Goal: Transaction & Acquisition: Purchase product/service

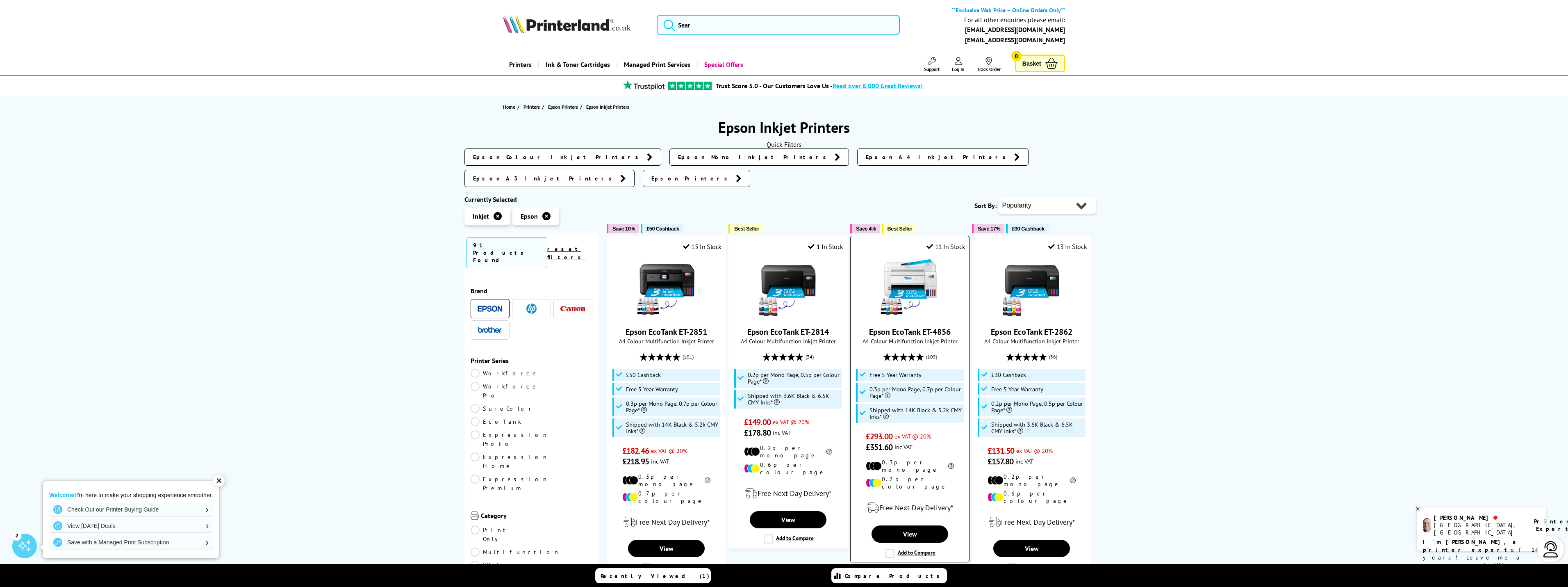
click at [908, 257] on img at bounding box center [910, 287] width 62 height 62
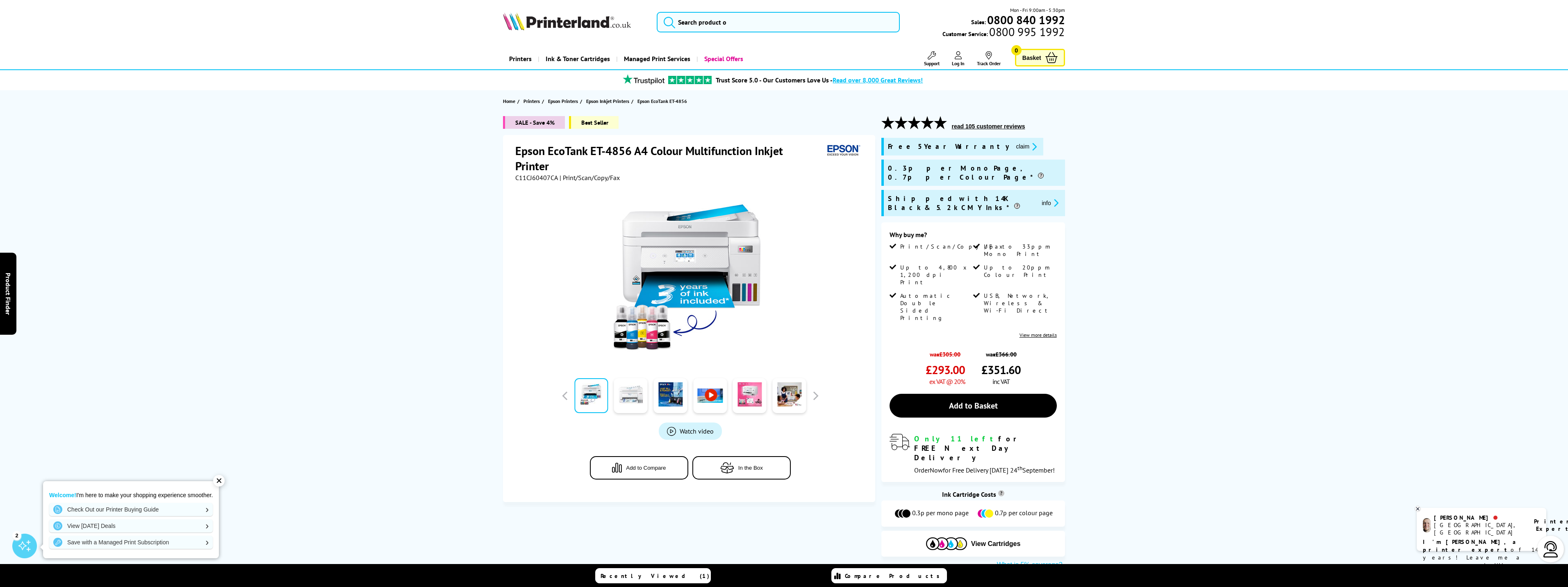
click at [636, 398] on link at bounding box center [631, 396] width 34 height 35
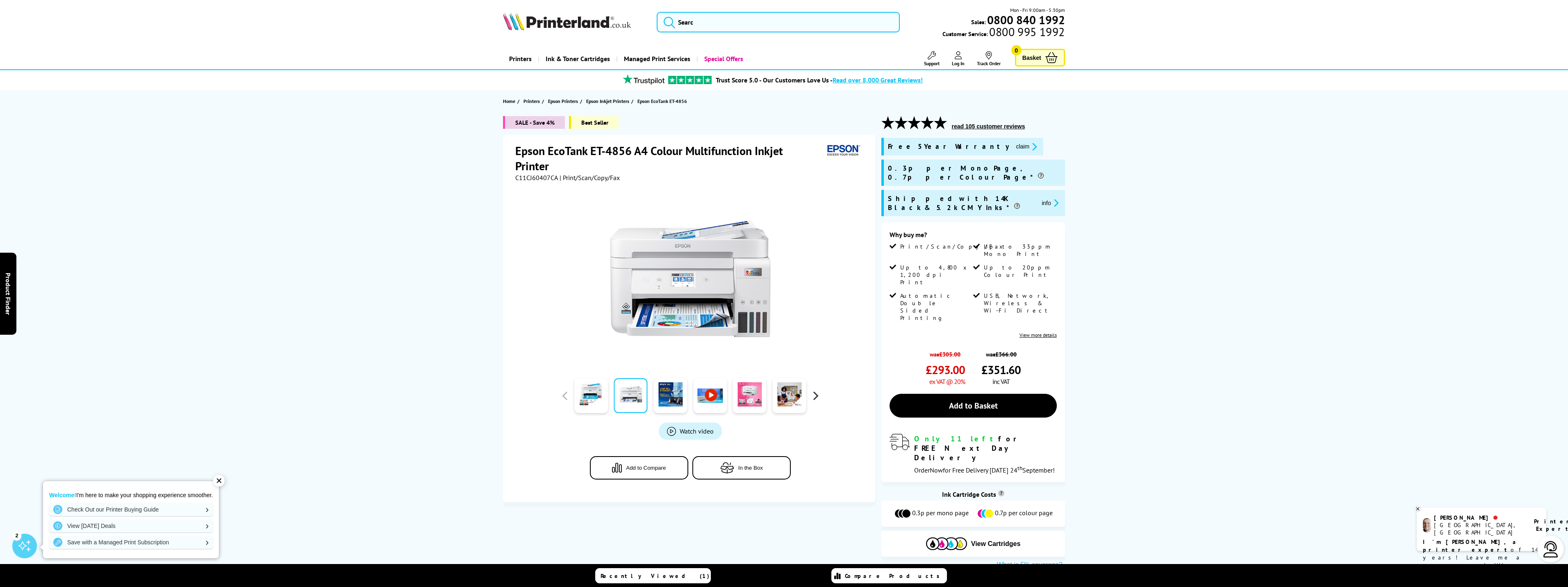
click at [816, 394] on button "button" at bounding box center [815, 396] width 12 height 12
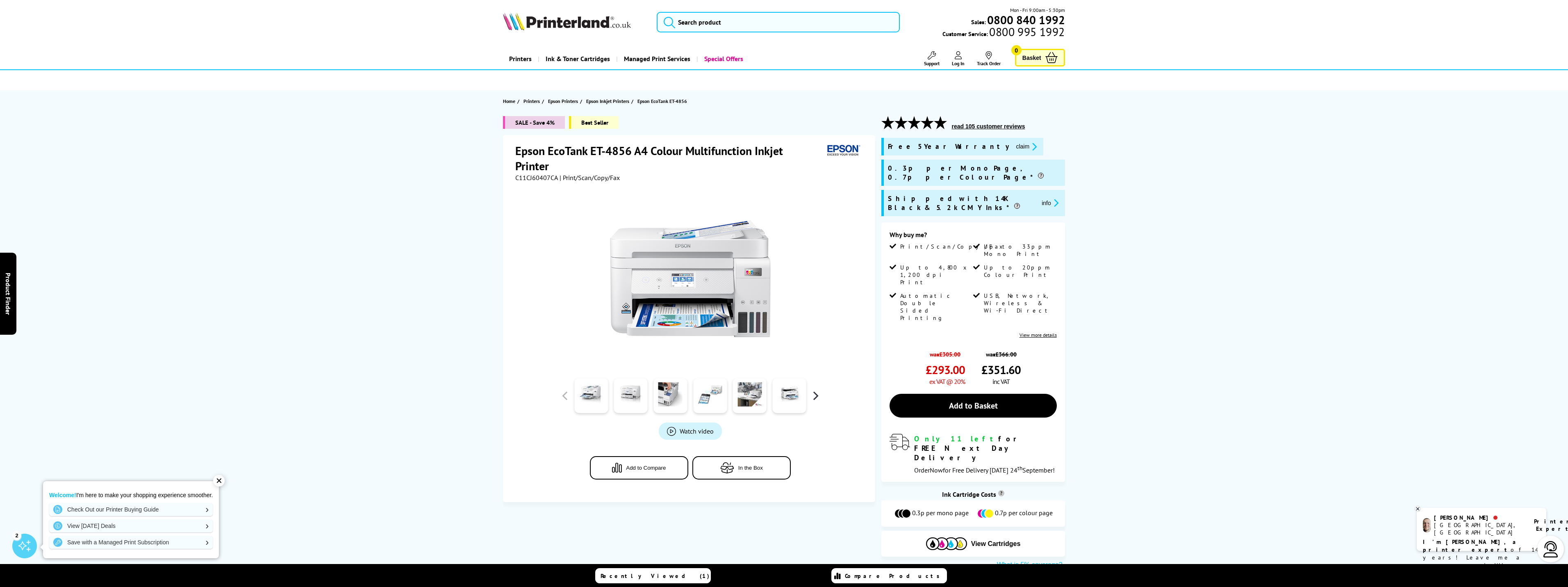
click at [815, 394] on button "button" at bounding box center [815, 396] width 12 height 12
drag, startPoint x: 516, startPoint y: 149, endPoint x: 631, endPoint y: 149, distance: 115.0
click at [631, 149] on h1 "Epson EcoTank ET-4856 A4 Colour Multifunction Inkjet Printer" at bounding box center [669, 158] width 309 height 31
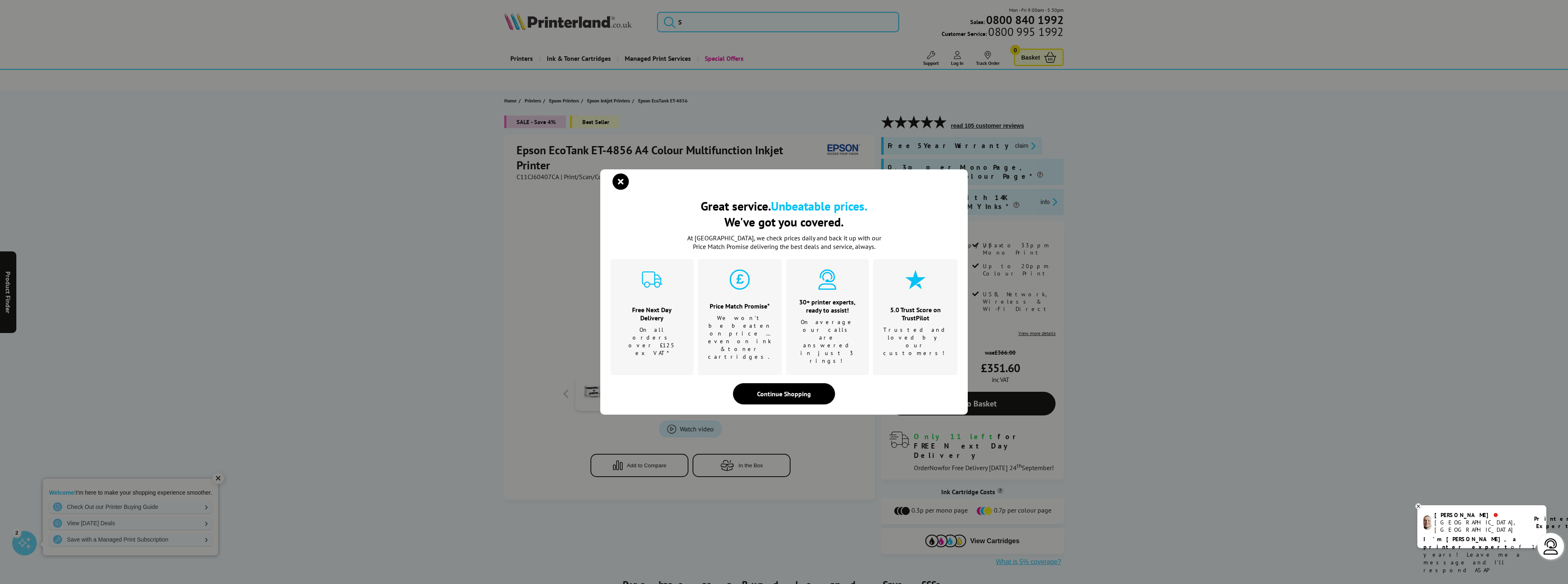
drag, startPoint x: 611, startPoint y: 150, endPoint x: 557, endPoint y: 151, distance: 54.0
click at [559, 152] on div "Great service. Unbeatable prices. We've got you covered. Great service. Unbeata…" at bounding box center [784, 292] width 1568 height 584
click at [557, 150] on div "Great service. Unbeatable prices. We've got you covered. Great service. Unbeata…" at bounding box center [784, 292] width 1568 height 584
click at [623, 190] on icon "close modal" at bounding box center [620, 181] width 16 height 16
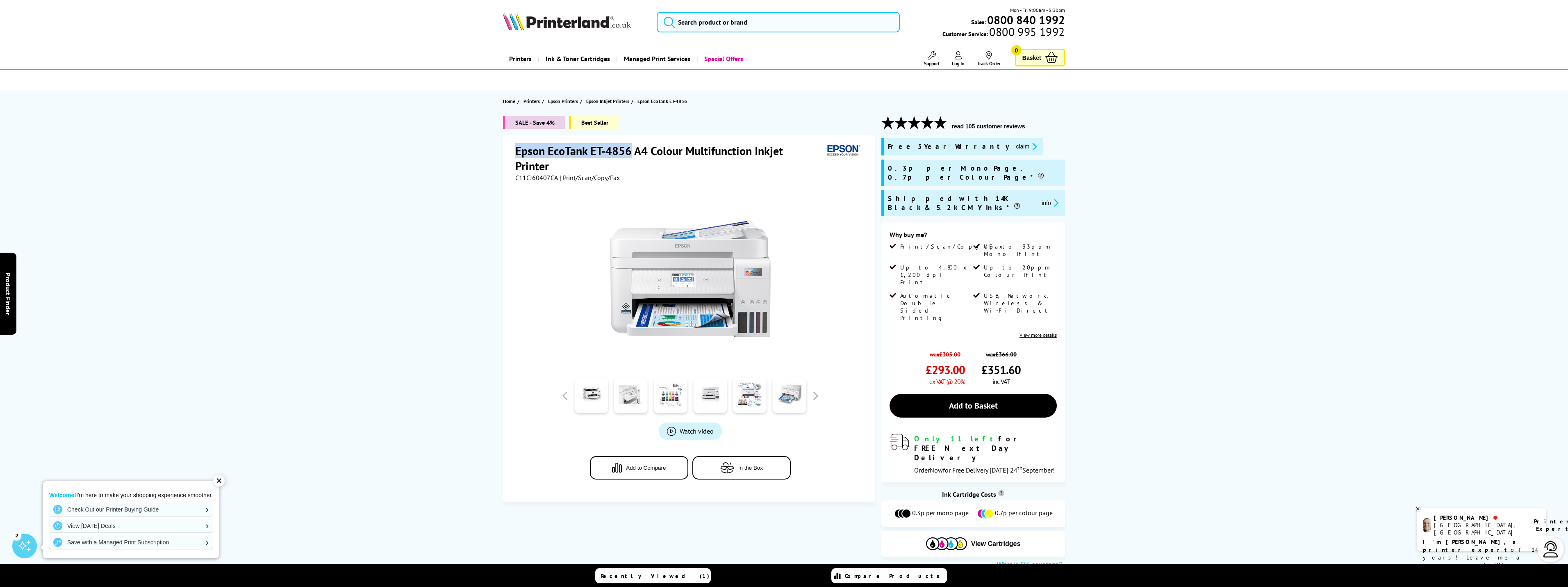
drag, startPoint x: 515, startPoint y: 149, endPoint x: 620, endPoint y: 153, distance: 105.1
click at [629, 150] on div "Epson EcoTank ET-4856 A4 Colour Multifunction Inkjet Printer C11CJ60407CA | Pri…" at bounding box center [689, 319] width 372 height 367
